Goal: Task Accomplishment & Management: Complete application form

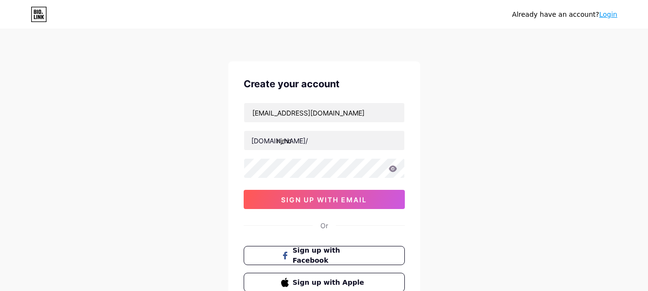
scroll to position [28, 0]
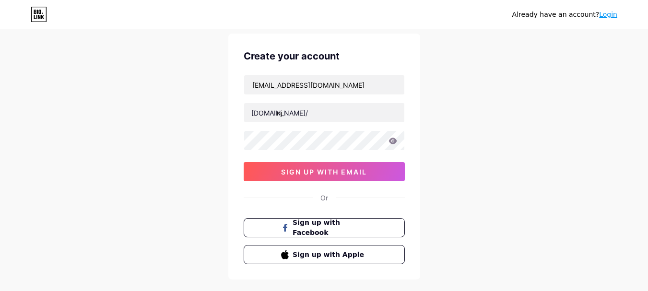
type input "n"
type input "adamcole"
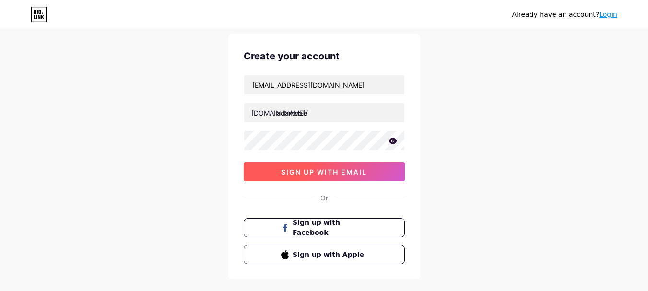
click at [334, 167] on button "sign up with email" at bounding box center [324, 171] width 161 height 19
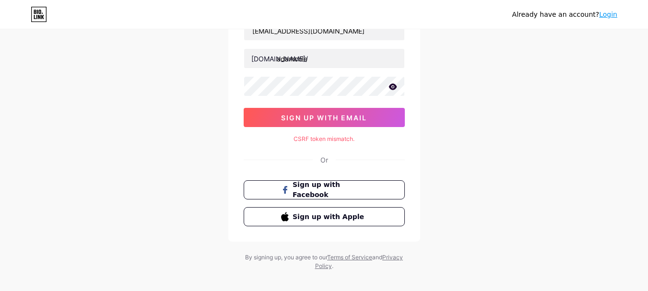
scroll to position [92, 0]
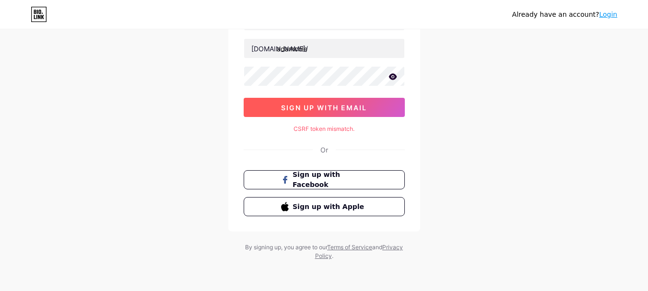
click at [322, 110] on span "sign up with email" at bounding box center [324, 108] width 86 height 8
click at [361, 101] on button "sign up with email" at bounding box center [324, 107] width 161 height 19
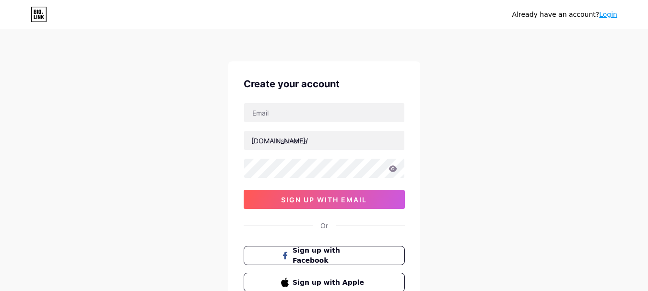
click at [306, 98] on div "Create your account [DOMAIN_NAME]/ sign up with email Or Sign up with Facebook …" at bounding box center [324, 184] width 192 height 246
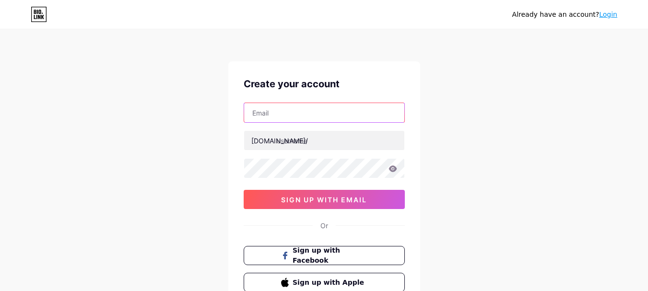
click at [310, 104] on input "text" at bounding box center [324, 112] width 160 height 19
type input "[EMAIL_ADDRESS][DOMAIN_NAME]"
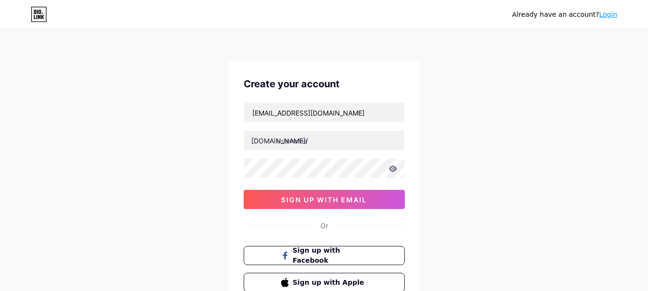
click at [319, 152] on div "[EMAIL_ADDRESS][DOMAIN_NAME] [DOMAIN_NAME]/ sign up with email" at bounding box center [324, 156] width 161 height 107
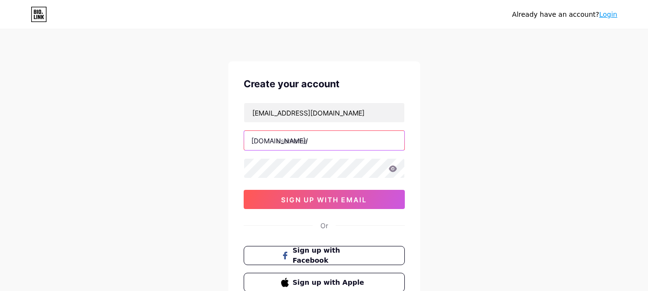
click at [311, 138] on input "text" at bounding box center [324, 140] width 160 height 19
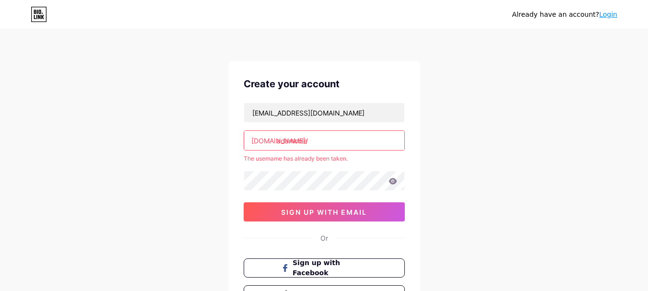
click at [327, 138] on input "adamcole" at bounding box center [324, 140] width 160 height 19
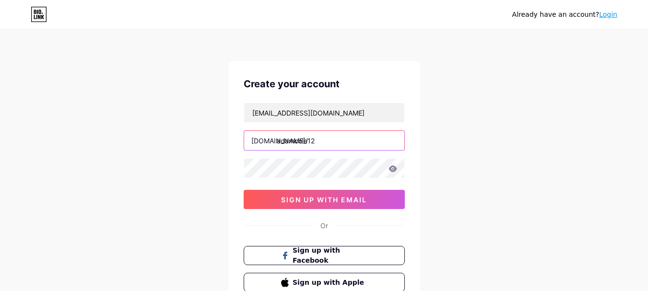
type input "adamcole12"
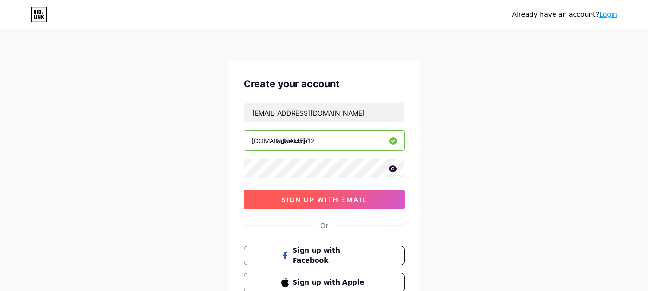
click at [309, 193] on button "sign up with email" at bounding box center [324, 199] width 161 height 19
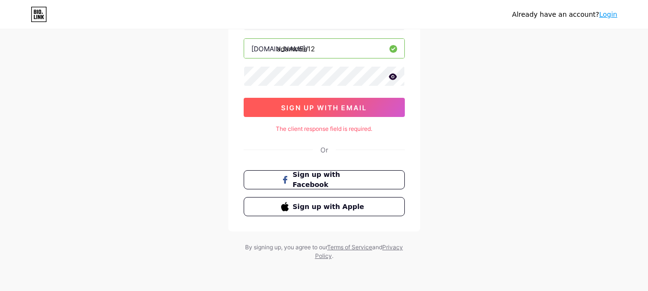
click at [331, 115] on button "sign up with email" at bounding box center [324, 107] width 161 height 19
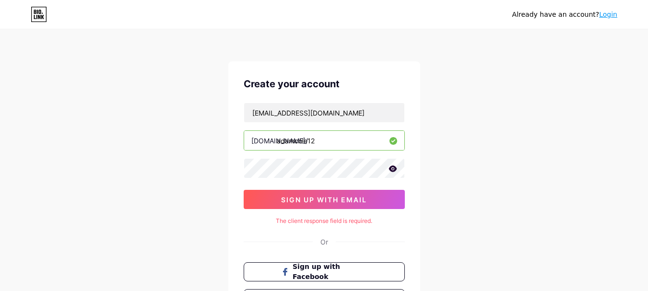
click at [610, 17] on link "Login" at bounding box center [608, 15] width 18 height 8
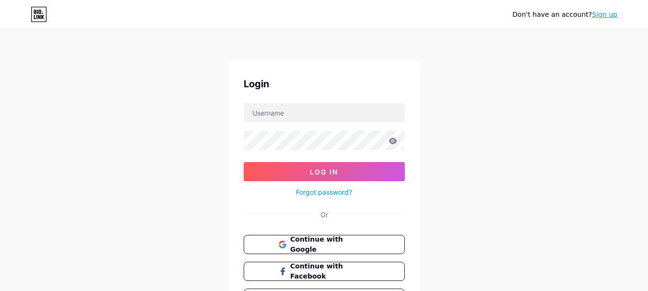
click at [617, 18] on div "Don't have an account? Sign up" at bounding box center [324, 14] width 648 height 15
click at [612, 16] on link "Sign up" at bounding box center [604, 15] width 25 height 8
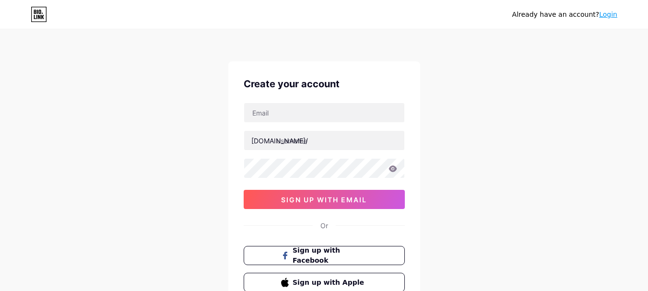
drag, startPoint x: 226, startPoint y: 82, endPoint x: 262, endPoint y: 84, distance: 35.6
click at [226, 82] on div "Already have an account? Login Create your account [DOMAIN_NAME]/ 0cAFcWeA4dK_H…" at bounding box center [324, 183] width 648 height 367
click at [632, 101] on div "Already have an account? Login Create your account [DOMAIN_NAME]/ 0cAFcWeA4dK_H…" at bounding box center [324, 183] width 648 height 367
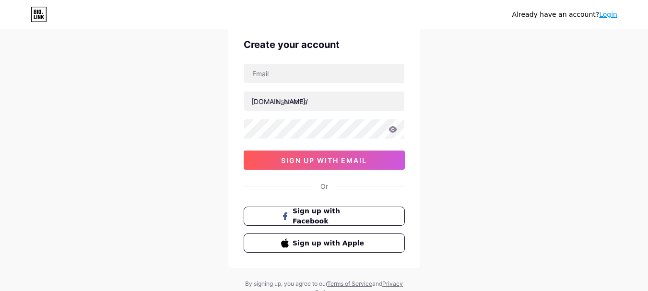
scroll to position [76, 0]
